Goal: Transaction & Acquisition: Subscribe to service/newsletter

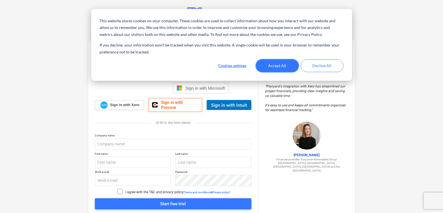
click at [275, 67] on button "Accept All" at bounding box center [277, 65] width 43 height 13
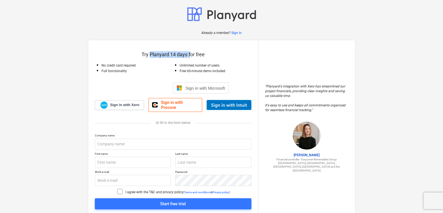
drag, startPoint x: 150, startPoint y: 55, endPoint x: 191, endPoint y: 57, distance: 40.7
click at [191, 57] on p "Try Planyard 14 days for free" at bounding box center [173, 54] width 157 height 7
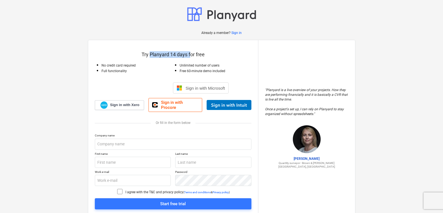
click at [191, 57] on p "Try Planyard 14 days for free" at bounding box center [173, 54] width 157 height 7
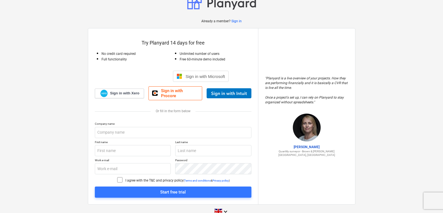
scroll to position [18, 0]
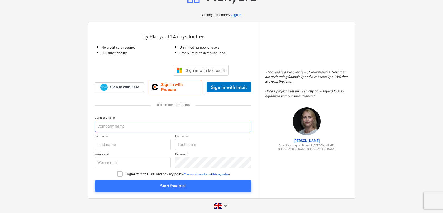
click at [150, 121] on input "text" at bounding box center [173, 126] width 157 height 11
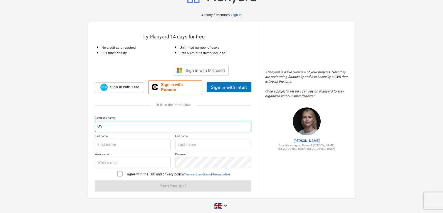
type input "O"
type input "[PERSON_NAME] Electric Service"
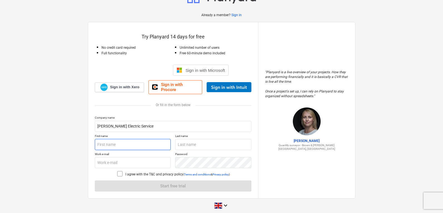
click at [153, 139] on input "text" at bounding box center [133, 144] width 76 height 11
type input "[PERSON_NAME]"
click at [100, 159] on input "text" at bounding box center [133, 162] width 76 height 11
click at [218, 142] on input "text" at bounding box center [213, 144] width 76 height 11
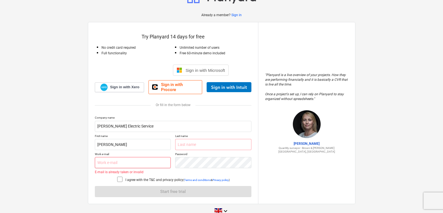
click at [137, 157] on input "text" at bounding box center [133, 162] width 76 height 11
click at [199, 139] on input "text" at bounding box center [213, 144] width 76 height 11
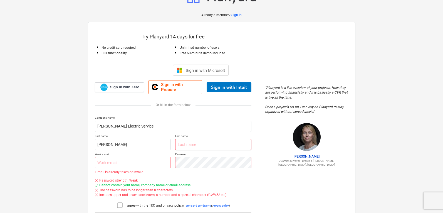
click at [197, 146] on input "text" at bounding box center [213, 144] width 76 height 11
click at [199, 139] on input "text" at bounding box center [213, 144] width 76 height 11
click at [209, 139] on input "text" at bounding box center [213, 144] width 76 height 11
click at [201, 139] on input "text" at bounding box center [213, 144] width 76 height 11
click at [196, 142] on input "text" at bounding box center [213, 144] width 76 height 11
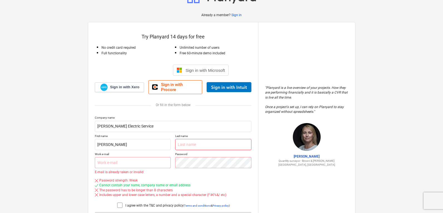
click at [196, 142] on input "text" at bounding box center [213, 144] width 76 height 11
click at [198, 140] on input "text" at bounding box center [213, 144] width 76 height 11
click at [200, 141] on input "text" at bounding box center [213, 144] width 76 height 11
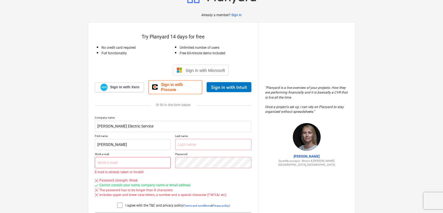
click at [128, 162] on input "text" at bounding box center [133, 162] width 76 height 11
click at [189, 142] on input "text" at bounding box center [213, 144] width 76 height 11
drag, startPoint x: 194, startPoint y: 143, endPoint x: 188, endPoint y: 165, distance: 22.9
click at [188, 165] on div "Company name [PERSON_NAME] Electric Service First name [PERSON_NAME] Last name …" at bounding box center [173, 169] width 157 height 107
drag, startPoint x: 190, startPoint y: 151, endPoint x: 173, endPoint y: 151, distance: 17.5
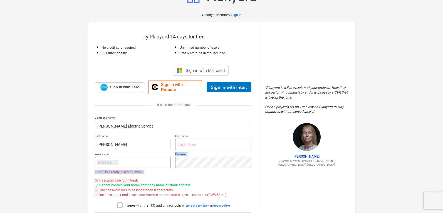
click at [173, 152] on div "Work e-mail E-mail is already taken or invalid Password" at bounding box center [173, 162] width 157 height 21
click at [175, 152] on div "Work e-mail E-mail is already taken or invalid Password" at bounding box center [173, 162] width 157 height 21
drag, startPoint x: 175, startPoint y: 150, endPoint x: 192, endPoint y: 147, distance: 17.4
click at [192, 147] on div "Company name [PERSON_NAME] Electric Service First name [PERSON_NAME] Last name …" at bounding box center [173, 169] width 157 height 107
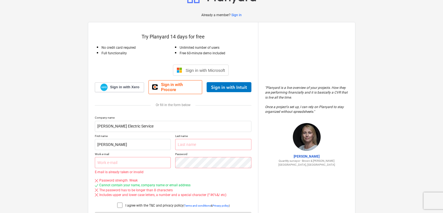
click at [185, 152] on p "Password" at bounding box center [213, 154] width 76 height 5
click at [188, 152] on p "Password" at bounding box center [213, 154] width 76 height 5
click at [184, 134] on p "Last name" at bounding box center [213, 136] width 76 height 5
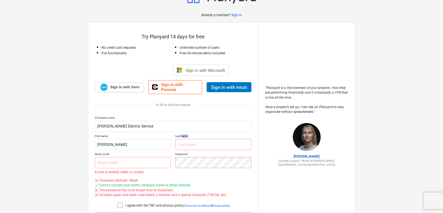
click at [184, 134] on p "Last name" at bounding box center [213, 136] width 76 height 5
click at [187, 152] on p "Password" at bounding box center [213, 154] width 76 height 5
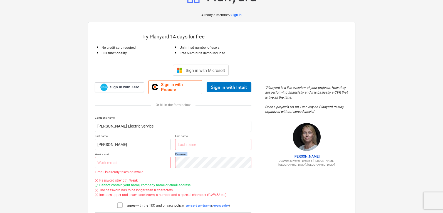
click at [187, 152] on p "Password" at bounding box center [213, 154] width 76 height 5
click at [194, 152] on p "Password" at bounding box center [213, 154] width 76 height 5
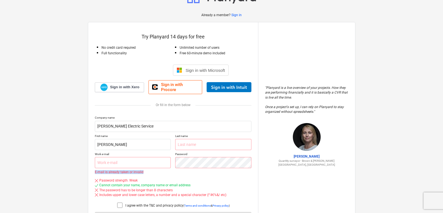
drag, startPoint x: 144, startPoint y: 167, endPoint x: 92, endPoint y: 169, distance: 52.6
click at [92, 169] on div "Try Planyard 14 days for free No credit card required Full functionality Unlimi…" at bounding box center [173, 125] width 170 height 207
click at [100, 176] on div "Password strength: Weak Cannot contain your name, company name or email address…" at bounding box center [173, 188] width 157 height 24
drag, startPoint x: 95, startPoint y: 169, endPoint x: 151, endPoint y: 168, distance: 55.9
click at [151, 170] on p "E-mail is already taken or invalid" at bounding box center [133, 171] width 76 height 3
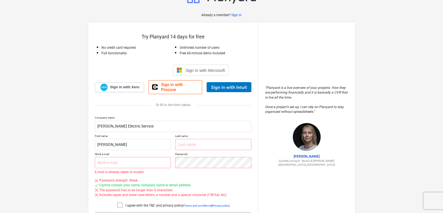
click at [150, 171] on div "Company name [PERSON_NAME] Electric Service First name [PERSON_NAME] Last name …" at bounding box center [173, 169] width 157 height 107
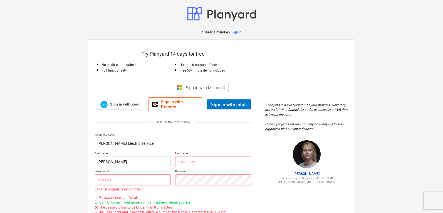
scroll to position [0, 0]
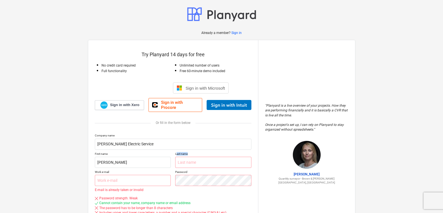
drag, startPoint x: 176, startPoint y: 151, endPoint x: 192, endPoint y: 150, distance: 15.6
click at [192, 152] on p "Last name" at bounding box center [213, 154] width 76 height 5
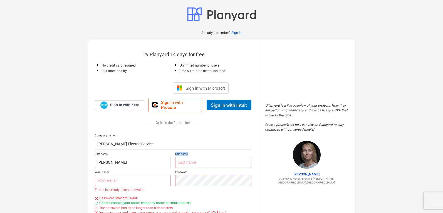
click at [185, 152] on p "Last name" at bounding box center [213, 154] width 76 height 5
click at [186, 170] on p "Password" at bounding box center [213, 172] width 76 height 5
click at [199, 170] on p "Password" at bounding box center [213, 172] width 76 height 5
drag, startPoint x: 199, startPoint y: 167, endPoint x: 175, endPoint y: 169, distance: 24.3
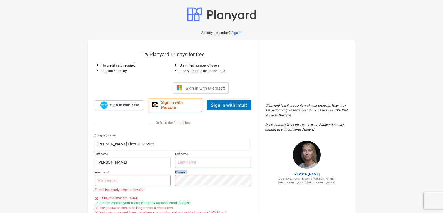
click at [175, 170] on div "Work e-mail E-mail is already taken or invalid Password" at bounding box center [173, 180] width 157 height 21
click at [183, 152] on p "Last name" at bounding box center [213, 154] width 76 height 5
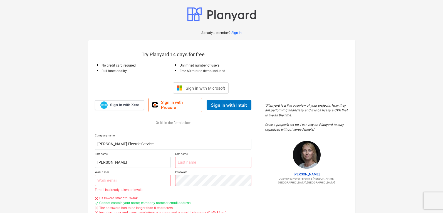
click at [182, 170] on p "Password" at bounding box center [213, 172] width 76 height 5
click at [189, 152] on p "Last name" at bounding box center [213, 154] width 76 height 5
click at [187, 152] on p "Last name" at bounding box center [213, 154] width 76 height 5
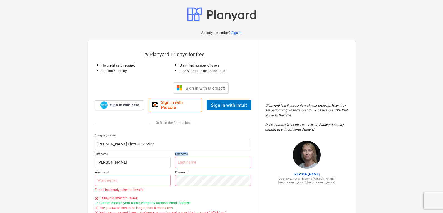
click at [187, 152] on p "Last name" at bounding box center [213, 154] width 76 height 5
click at [188, 152] on p "Last name" at bounding box center [213, 154] width 76 height 5
drag, startPoint x: 190, startPoint y: 149, endPoint x: 142, endPoint y: 150, distance: 47.3
click at [142, 152] on div "First name [PERSON_NAME] Last name" at bounding box center [173, 160] width 157 height 16
click at [179, 170] on p "Password" at bounding box center [213, 172] width 76 height 5
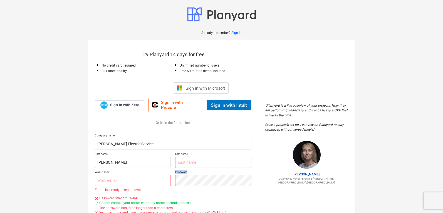
click at [179, 170] on p "Password" at bounding box center [213, 172] width 76 height 5
click at [181, 170] on p "Password" at bounding box center [213, 172] width 76 height 5
click at [203, 184] on div "Password" at bounding box center [213, 180] width 76 height 21
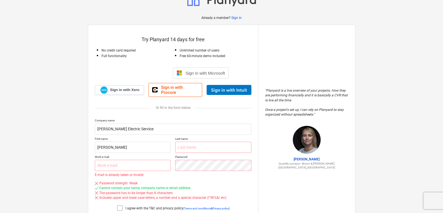
scroll to position [28, 0]
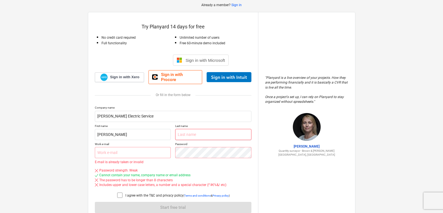
click at [197, 134] on input "text" at bounding box center [213, 134] width 76 height 11
type input "j"
type input "[PERSON_NAME]"
click at [105, 147] on input "text" at bounding box center [133, 152] width 76 height 11
click at [111, 148] on input "text" at bounding box center [133, 152] width 76 height 11
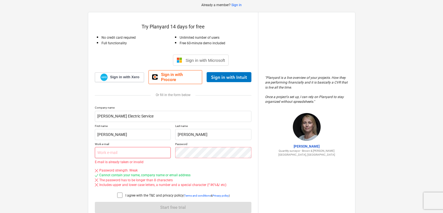
click at [111, 148] on input "text" at bounding box center [133, 152] width 76 height 11
type input "j"
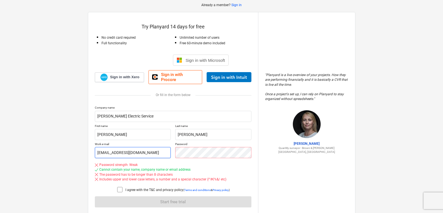
type input "[EMAIL_ADDRESS][DOMAIN_NAME]"
click at [100, 145] on div "Work e-mail [EMAIL_ADDRESS][DOMAIN_NAME] Password" at bounding box center [173, 150] width 157 height 16
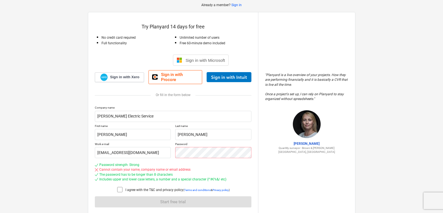
click at [201, 172] on div "The password has to be longer than 8 characters" at bounding box center [173, 174] width 157 height 5
click at [182, 167] on div "Cannot contain your name, company name or email address" at bounding box center [144, 169] width 91 height 5
click at [185, 167] on div "Cannot contain your name, company name or email address" at bounding box center [144, 169] width 91 height 5
click at [157, 150] on div "Work e-mail [EMAIL_ADDRESS][DOMAIN_NAME] Password" at bounding box center [173, 150] width 157 height 16
click at [119, 187] on icon at bounding box center [119, 189] width 5 height 5
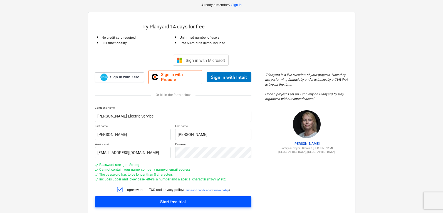
click at [149, 201] on span "Start free trial" at bounding box center [173, 201] width 143 height 7
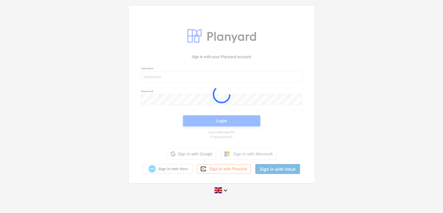
scroll to position [5, 0]
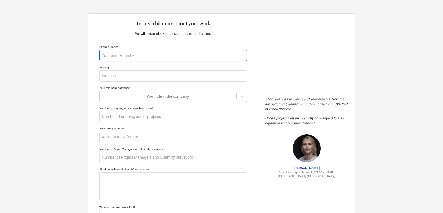
click at [129, 54] on input "text" at bounding box center [173, 55] width 148 height 11
click at [133, 55] on input "text" at bounding box center [173, 55] width 148 height 11
type textarea "x"
type input "7"
type textarea "x"
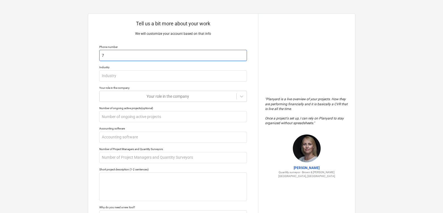
type input "75"
type textarea "x"
type input "752"
type textarea "x"
type input "75"
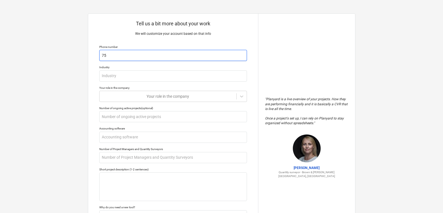
type textarea "x"
type input "750"
type textarea "x"
type input "7506"
type textarea "x"
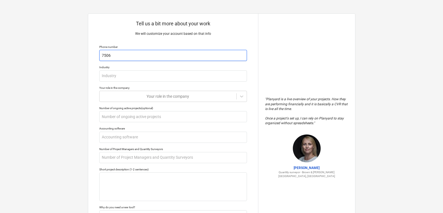
type input "75060"
type textarea "x"
type input "750607"
type textarea "x"
type input "7506073"
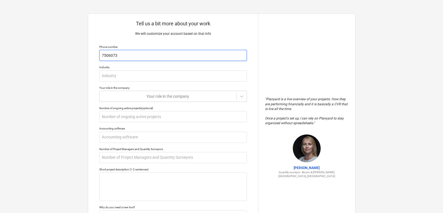
type textarea "x"
type input "75060731"
type textarea "x"
type input "750607313"
type textarea "x"
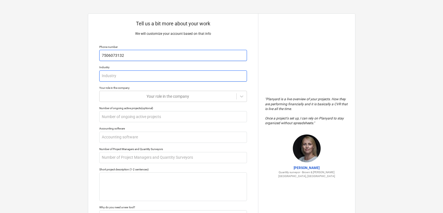
type input "7506073132"
click at [141, 75] on input "text" at bounding box center [173, 75] width 148 height 11
type textarea "x"
type input "E"
type textarea "x"
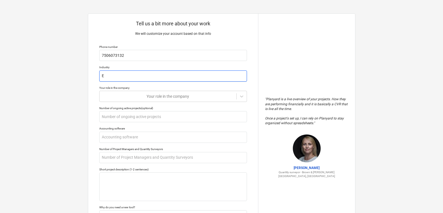
type input "El"
type textarea "x"
type input "Ele"
type textarea "x"
type input "Elec"
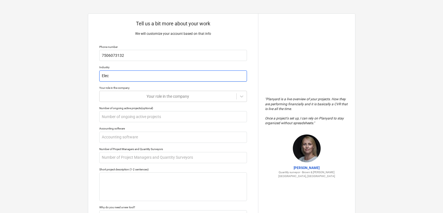
type textarea "x"
type input "Elect"
type textarea "x"
type input "Electr"
type textarea "x"
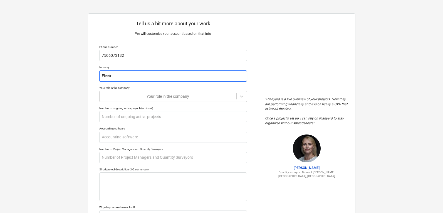
type input "Electri"
type textarea "x"
type input "Electric"
type textarea "x"
type input "Electrica"
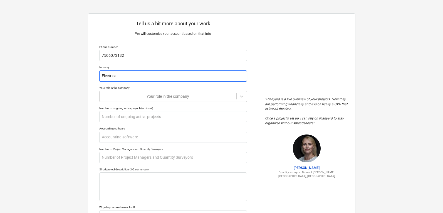
type textarea "x"
type input "Electrical"
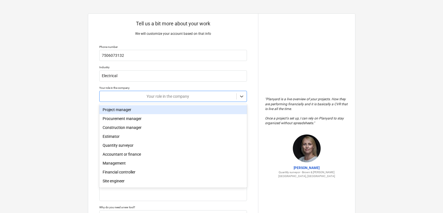
click at [185, 100] on div "Your role in the company" at bounding box center [168, 96] width 137 height 8
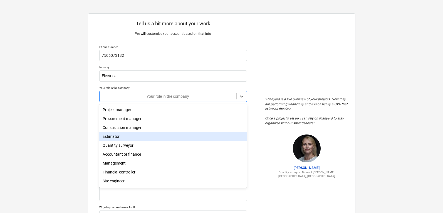
click at [154, 137] on div "Estimator" at bounding box center [173, 136] width 148 height 9
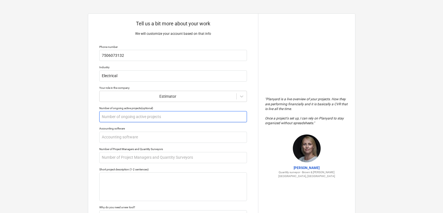
click at [157, 121] on input "text" at bounding box center [173, 116] width 148 height 11
type textarea "x"
type input "8"
type textarea "x"
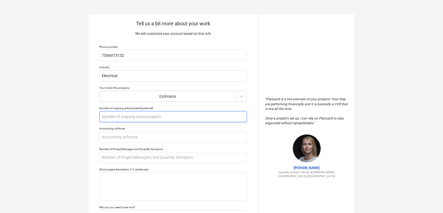
type input "3"
type textarea "x"
type input "30"
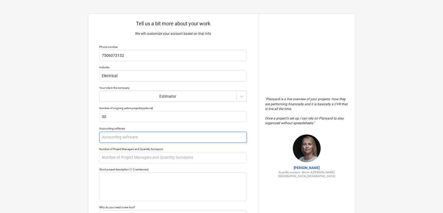
click at [132, 139] on input "text" at bounding box center [173, 137] width 148 height 11
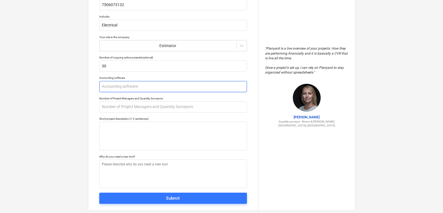
scroll to position [56, 0]
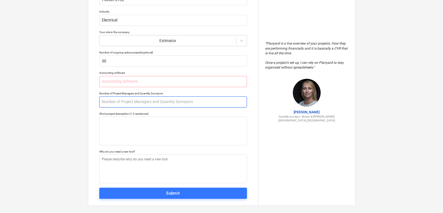
click at [139, 101] on input "text" at bounding box center [173, 101] width 148 height 11
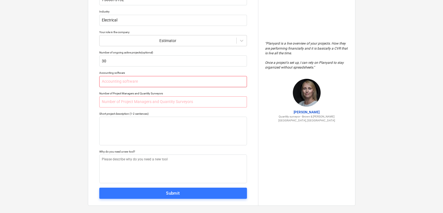
click at [139, 83] on input "text" at bounding box center [173, 81] width 148 height 11
drag, startPoint x: 106, startPoint y: 71, endPoint x: 133, endPoint y: 70, distance: 27.6
click at [133, 70] on div "Tell us a bit more about your work We will customize your account based on that…" at bounding box center [173, 81] width 170 height 247
click at [132, 78] on input "text" at bounding box center [173, 81] width 148 height 11
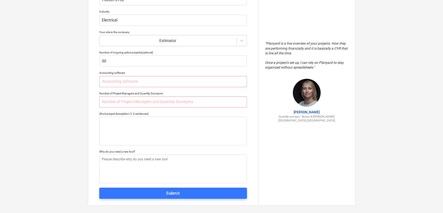
click at [106, 92] on div "Number of Project Managers and Quantity Surveyors" at bounding box center [173, 94] width 148 height 4
click at [106, 103] on input "text" at bounding box center [173, 101] width 148 height 11
type textarea "x"
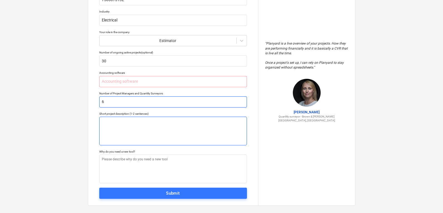
type input "6"
click at [118, 127] on textarea at bounding box center [173, 131] width 148 height 29
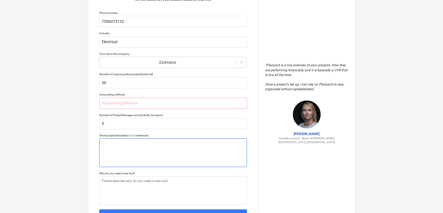
scroll to position [62, 0]
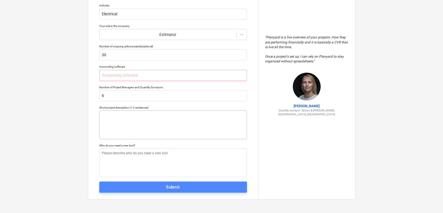
click at [152, 187] on span "Submit" at bounding box center [173, 186] width 136 height 7
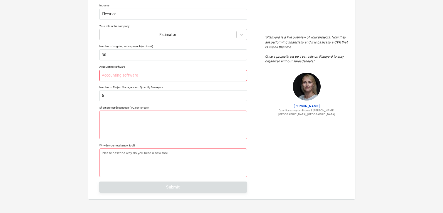
click at [118, 72] on input "text" at bounding box center [173, 75] width 148 height 11
type textarea "x"
type input "N"
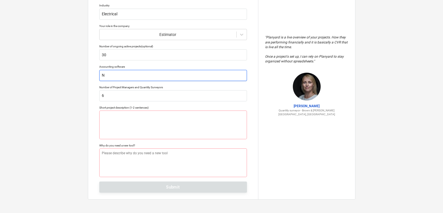
type textarea "x"
type input "No"
type textarea "x"
type input "Non"
type textarea "x"
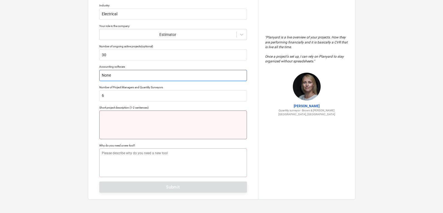
type input "None"
click at [132, 121] on textarea at bounding box center [173, 124] width 148 height 29
drag, startPoint x: 107, startPoint y: 105, endPoint x: 147, endPoint y: 111, distance: 41.4
click at [147, 111] on div "Tell us a bit more about your work We will customize your account based on that…" at bounding box center [173, 75] width 170 height 247
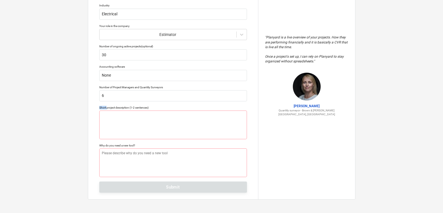
click at [147, 108] on div "Short project description (1-2 sentences)" at bounding box center [173, 108] width 148 height 4
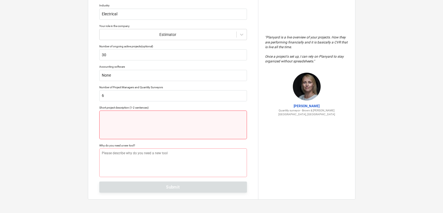
click at [131, 117] on textarea at bounding box center [173, 124] width 148 height 29
type textarea "x"
type textarea "L"
type textarea "x"
type textarea "LE"
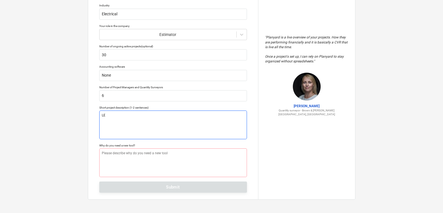
type textarea "x"
type textarea "LEv"
type textarea "x"
type textarea "LEvc"
type textarea "x"
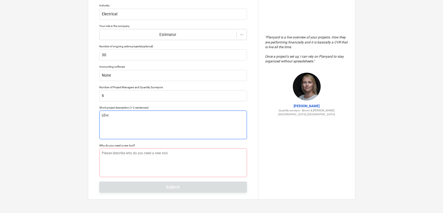
type textarea "LEv"
type textarea "x"
type textarea "LE"
type textarea "x"
type textarea "L"
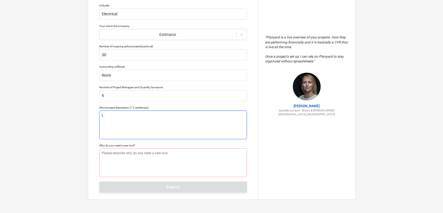
type textarea "x"
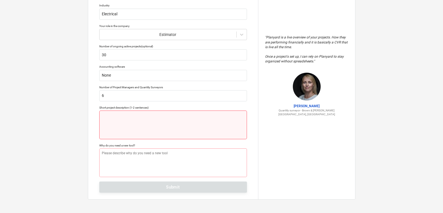
type textarea "x"
type textarea "E"
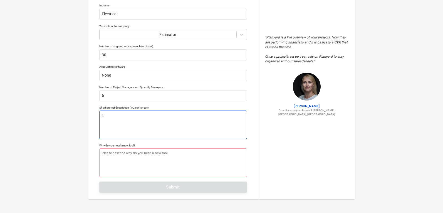
type textarea "x"
type textarea "El"
type textarea "x"
type textarea "Ele"
type textarea "x"
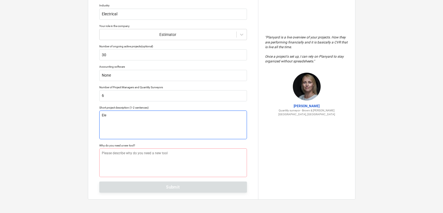
type textarea "Elec"
type textarea "x"
type textarea "Elect"
type textarea "x"
type textarea "Electr"
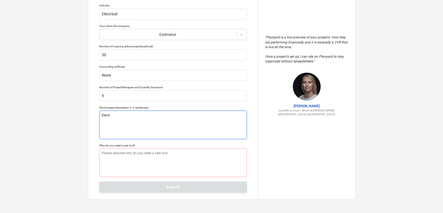
type textarea "x"
type textarea "Electri"
type textarea "x"
type textarea "Electric"
type textarea "x"
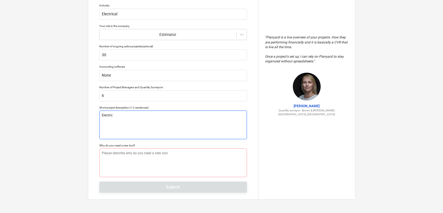
type textarea "Electrica"
type textarea "x"
type textarea "Electrical"
type textarea "x"
type textarea "Electrical"
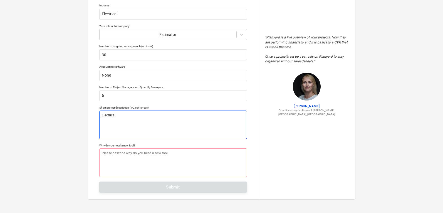
type textarea "x"
type textarea "Electrical c"
type textarea "x"
type textarea "Electrical co"
type textarea "x"
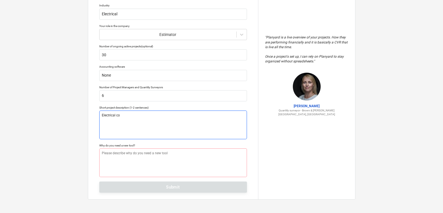
type textarea "Electrical com"
type textarea "x"
type textarea "Electrical comp"
type textarea "x"
type textarea "Electrical compa"
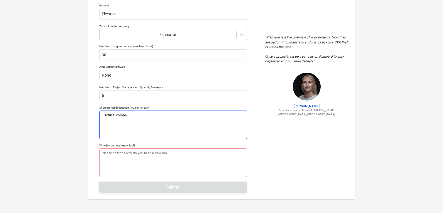
type textarea "x"
type textarea "Electrical compan"
type textarea "x"
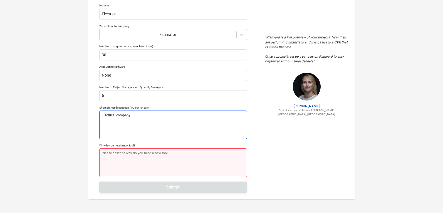
type textarea "Electrical company"
click at [132, 163] on textarea at bounding box center [173, 162] width 148 height 29
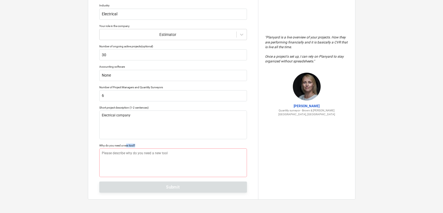
drag, startPoint x: 126, startPoint y: 145, endPoint x: 143, endPoint y: 146, distance: 16.5
click at [143, 146] on div "Why do you need a new tool?" at bounding box center [173, 146] width 148 height 4
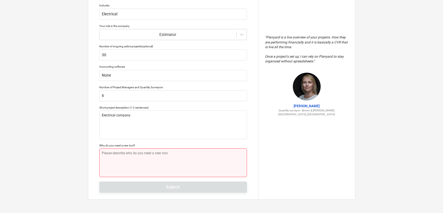
click at [121, 155] on textarea at bounding box center [173, 162] width 148 height 29
type textarea "x"
type textarea "t"
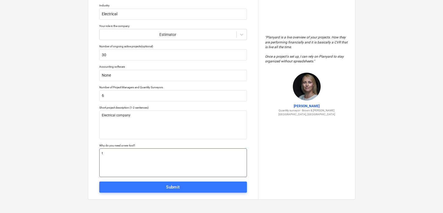
type textarea "x"
type textarea "to"
type textarea "x"
type textarea "to"
type textarea "x"
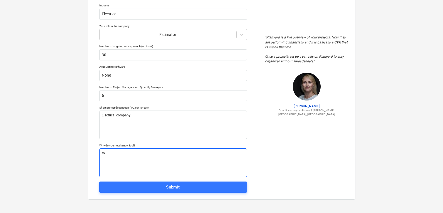
type textarea "to m"
type textarea "x"
type textarea "to ma"
type textarea "x"
type textarea "to mak"
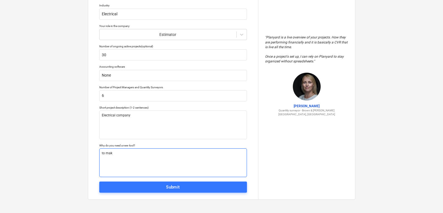
type textarea "x"
type textarea "to make"
type textarea "x"
type textarea "to make"
type textarea "x"
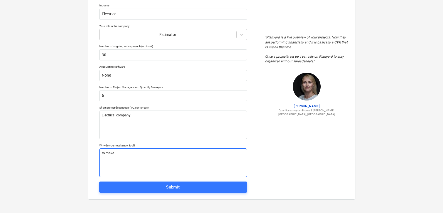
type textarea "to make e"
type textarea "x"
type textarea "to make es"
type textarea "x"
type textarea "to make est"
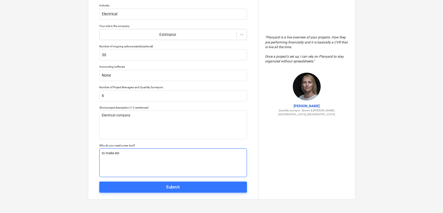
type textarea "x"
type textarea "to make esti"
type textarea "x"
type textarea "to make estim"
type textarea "x"
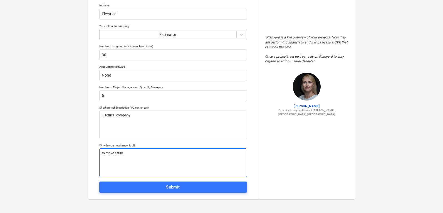
type textarea "to make estima"
type textarea "x"
type textarea "to make estimat"
type textarea "x"
type textarea "to make estimati"
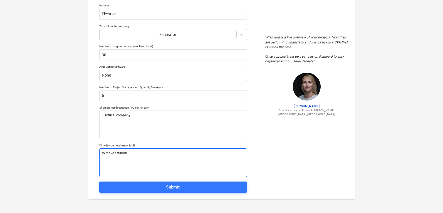
type textarea "x"
type textarea "to make estimatio"
type textarea "x"
type textarea "to make estimation"
type textarea "x"
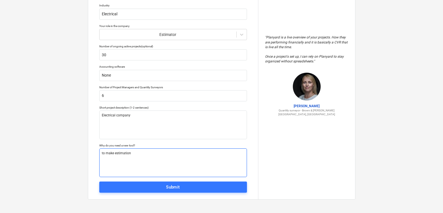
type textarea "to make estimation"
type textarea "x"
type textarea "to make estimation e"
type textarea "x"
type textarea "to make estimation ea"
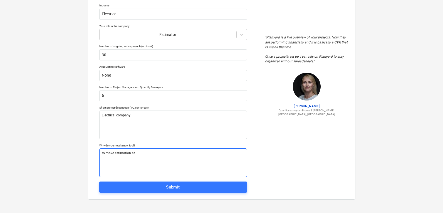
type textarea "x"
type textarea "to make estimation eas"
type textarea "x"
type textarea "to make estimation easy"
click at [166, 193] on div "Tell us a bit more about your work We will customize your account based on that…" at bounding box center [173, 75] width 170 height 247
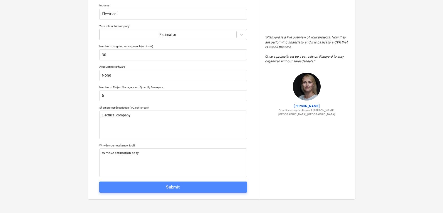
click at [171, 188] on div "Submit" at bounding box center [173, 186] width 14 height 7
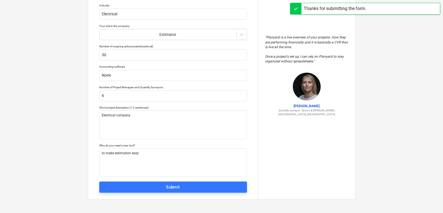
scroll to position [5, 0]
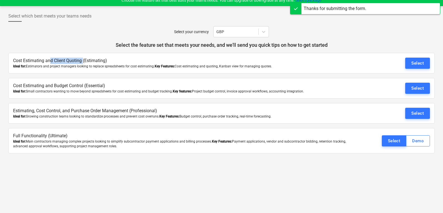
drag, startPoint x: 51, startPoint y: 62, endPoint x: 83, endPoint y: 61, distance: 32.6
click at [83, 61] on p "Cost Estimating and Client Quoting (Estimating)" at bounding box center [187, 61] width 348 height 6
click at [86, 61] on p "Cost Estimating and Client Quoting (Estimating)" at bounding box center [187, 61] width 348 height 6
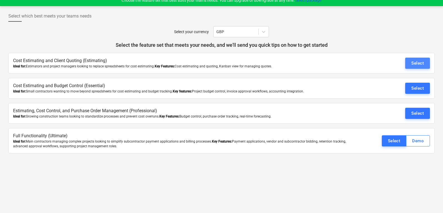
click at [420, 60] on div "Select" at bounding box center [418, 63] width 13 height 7
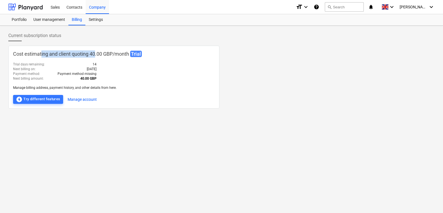
drag, startPoint x: 42, startPoint y: 53, endPoint x: 96, endPoint y: 52, distance: 53.7
click at [96, 52] on p "Cost estimating and client quoting 40.00 GBP / month Trial" at bounding box center [114, 53] width 202 height 7
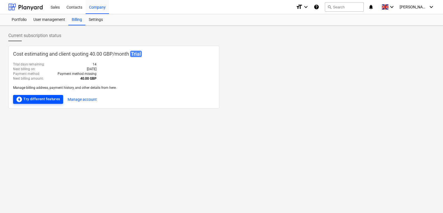
click at [23, 96] on div "offline_bolt Try different features" at bounding box center [38, 99] width 45 height 7
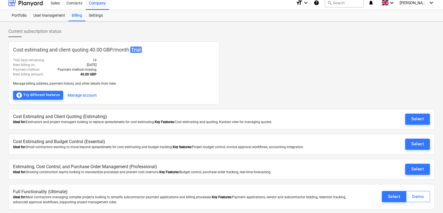
scroll to position [5, 0]
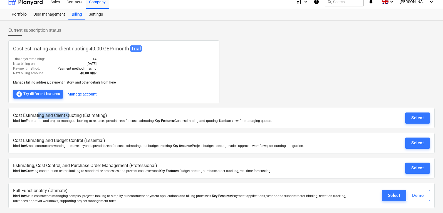
drag, startPoint x: 39, startPoint y: 117, endPoint x: 70, endPoint y: 117, distance: 30.6
click at [70, 117] on p "Cost Estimating and Client Quoting (Estimating)" at bounding box center [187, 115] width 348 height 6
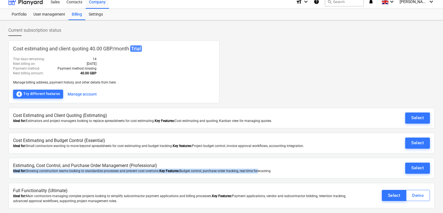
drag, startPoint x: 228, startPoint y: 168, endPoint x: 258, endPoint y: 173, distance: 29.8
click at [258, 173] on div "Estimating, Cost Control, and Purchase Order Management (Professional) Ideal fo…" at bounding box center [187, 167] width 348 height 11
click at [258, 173] on div "Ideal for: Growing construction teams looking to standardize processes and prev…" at bounding box center [187, 171] width 348 height 5
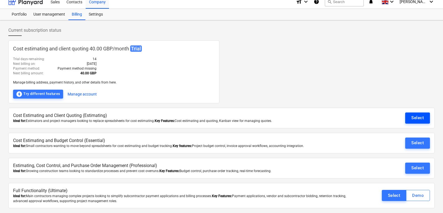
click at [416, 120] on div "Select" at bounding box center [418, 117] width 13 height 7
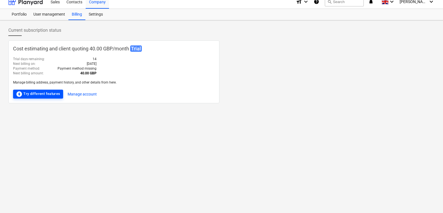
click at [40, 93] on div "offline_bolt Try different features" at bounding box center [38, 94] width 45 height 7
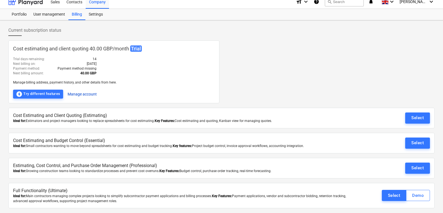
click at [85, 94] on button "Manage account" at bounding box center [82, 94] width 29 height 9
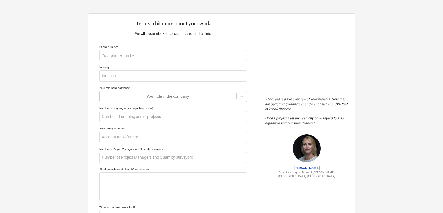
type textarea "x"
